Goal: Transaction & Acquisition: Purchase product/service

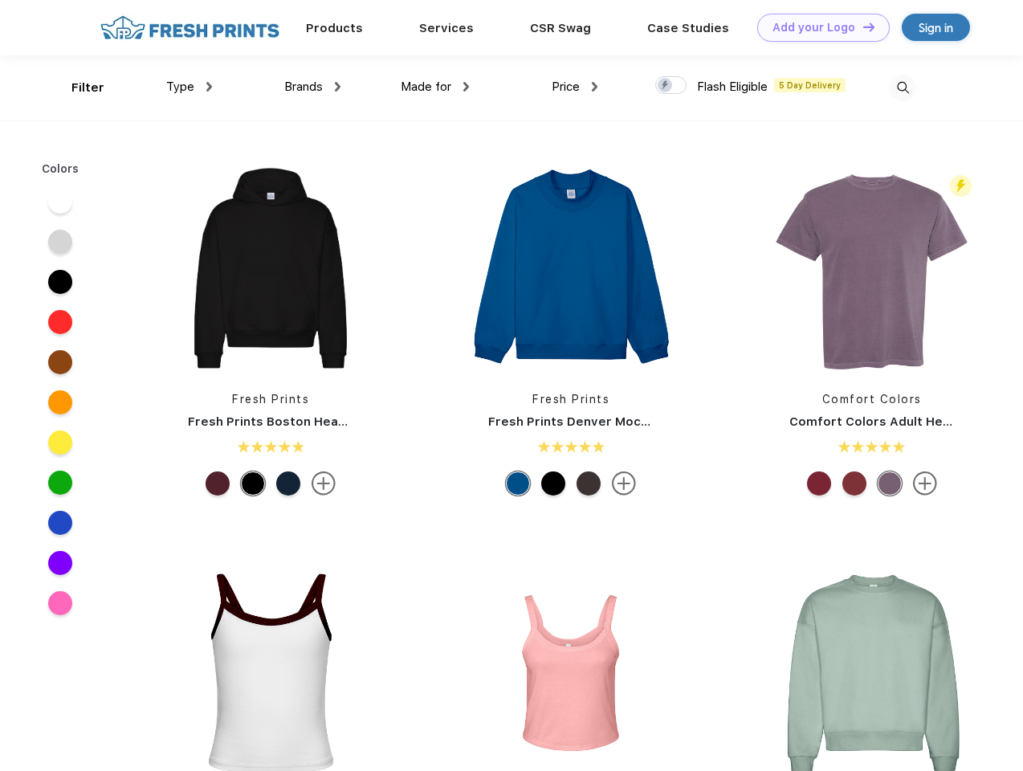
click at [818, 27] on link "Add your Logo Design Tool" at bounding box center [824, 28] width 133 height 28
click at [0, 0] on div "Design Tool" at bounding box center [0, 0] width 0 height 0
click at [862, 27] on link "Add your Logo Design Tool" at bounding box center [824, 28] width 133 height 28
click at [77, 88] on div "Filter" at bounding box center [87, 88] width 33 height 18
click at [190, 87] on span "Type" at bounding box center [180, 87] width 28 height 14
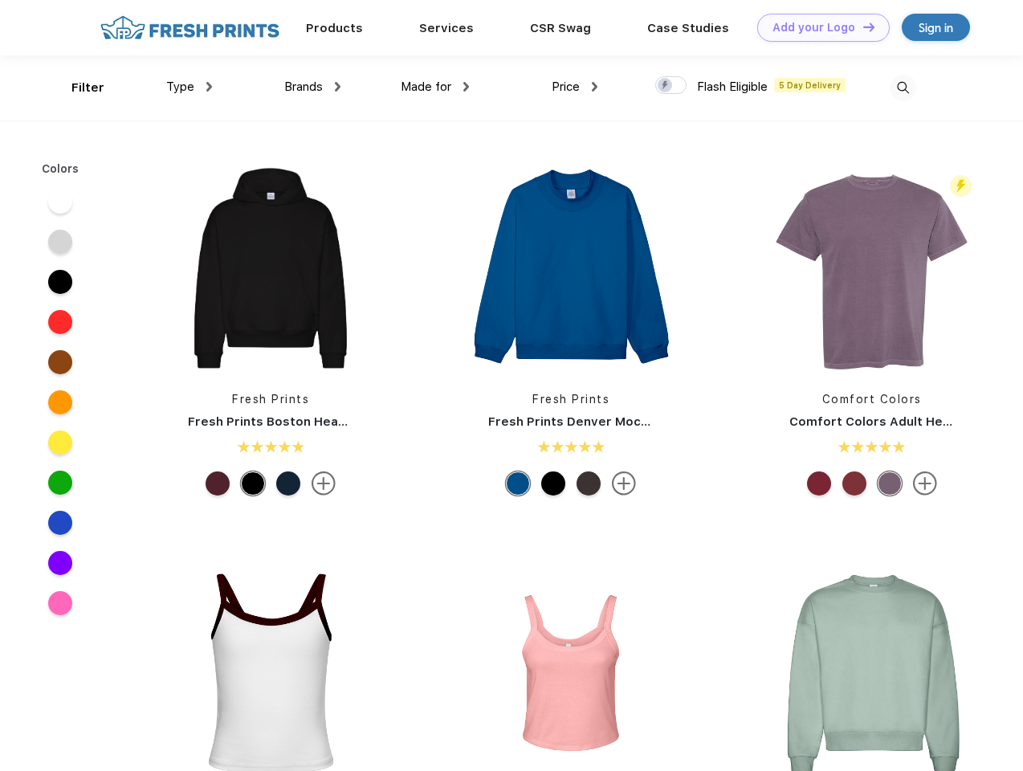
click at [312, 87] on span "Brands" at bounding box center [303, 87] width 39 height 14
click at [435, 87] on span "Made for" at bounding box center [426, 87] width 51 height 14
click at [575, 87] on span "Price" at bounding box center [566, 87] width 28 height 14
click at [672, 86] on div at bounding box center [670, 85] width 31 height 18
click at [666, 86] on input "checkbox" at bounding box center [660, 81] width 10 height 10
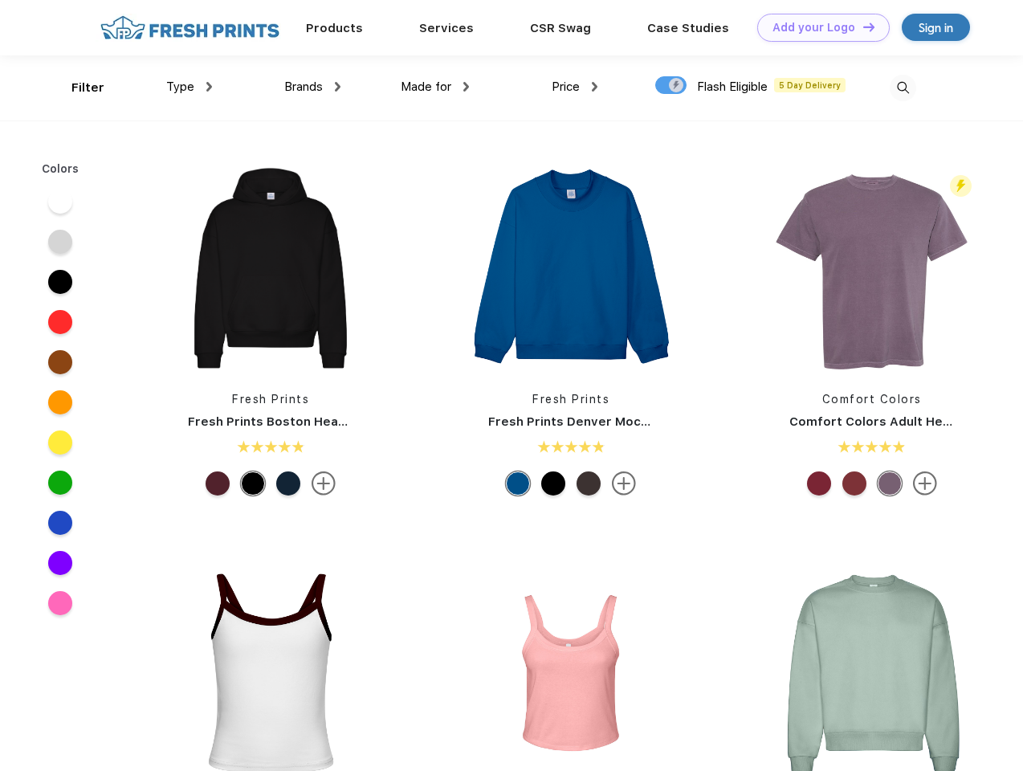
click at [903, 88] on img at bounding box center [903, 88] width 27 height 27
